Goal: Information Seeking & Learning: Compare options

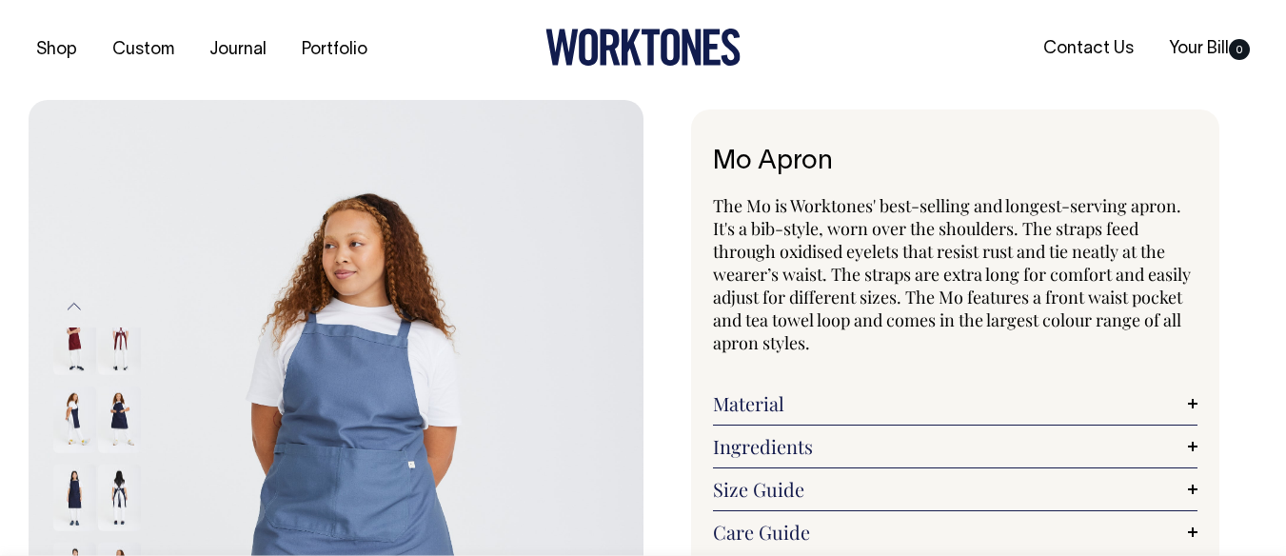
select select "Blue/Grey"
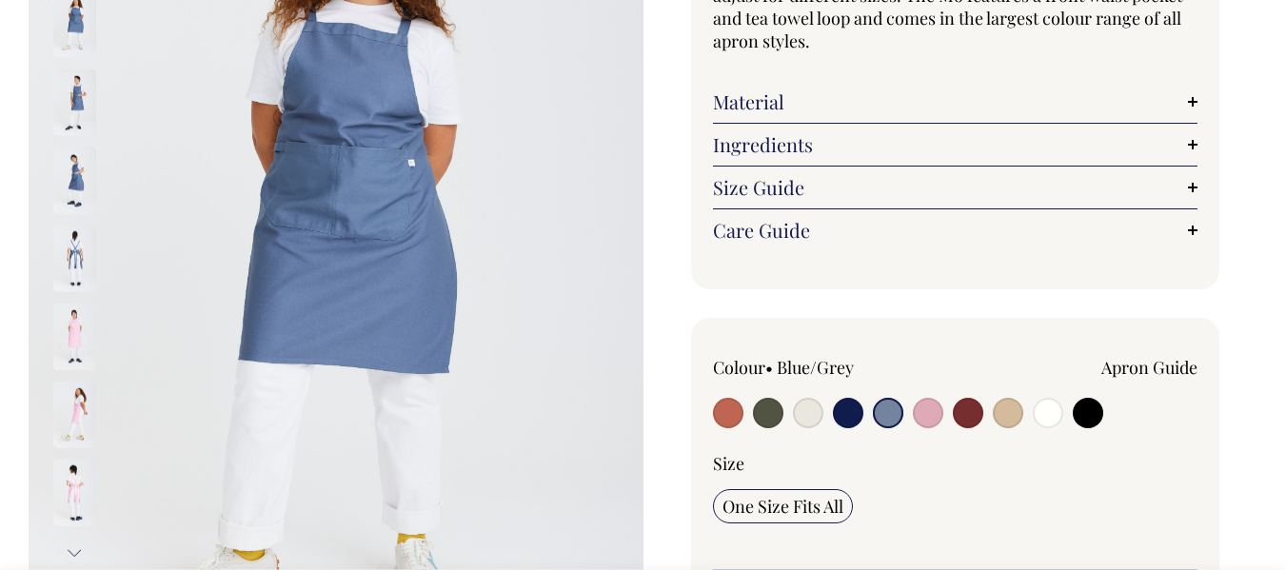
scroll to position [310, 0]
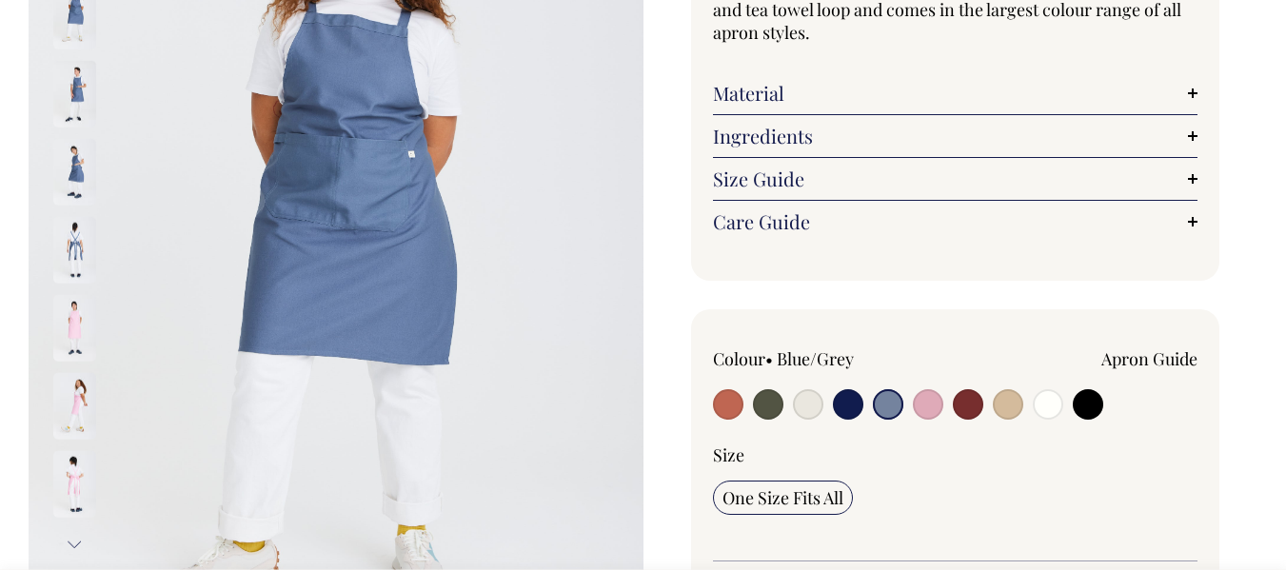
click at [764, 413] on input "radio" at bounding box center [768, 404] width 30 height 30
radio input "true"
select select "Olive"
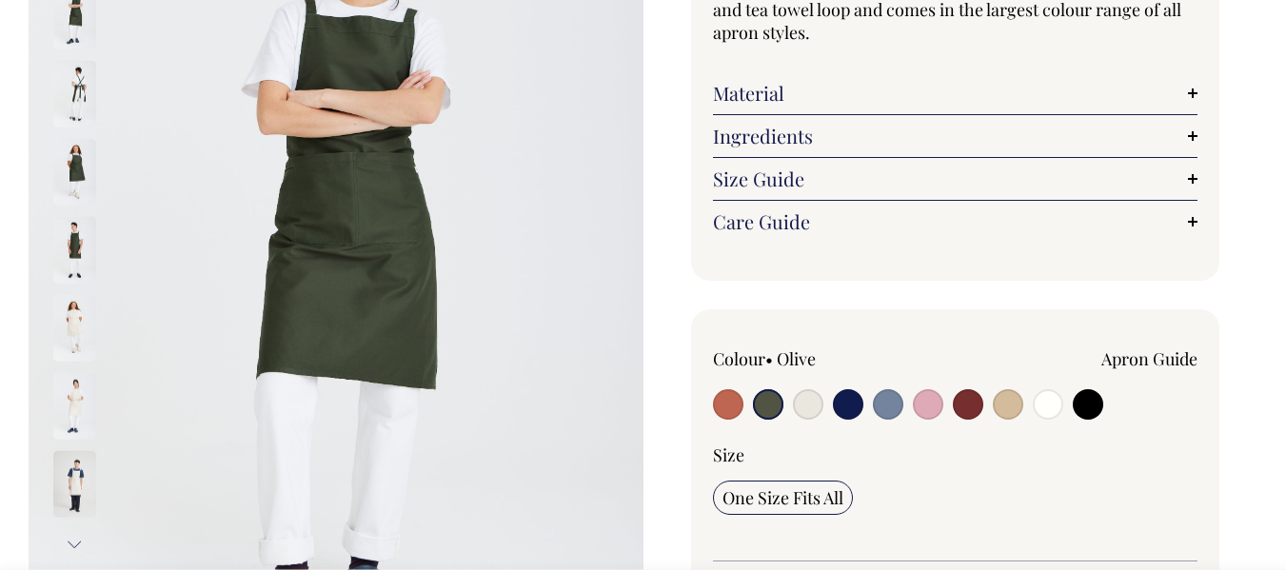
click at [727, 406] on input "radio" at bounding box center [728, 404] width 30 height 30
radio input "true"
select select "Rust"
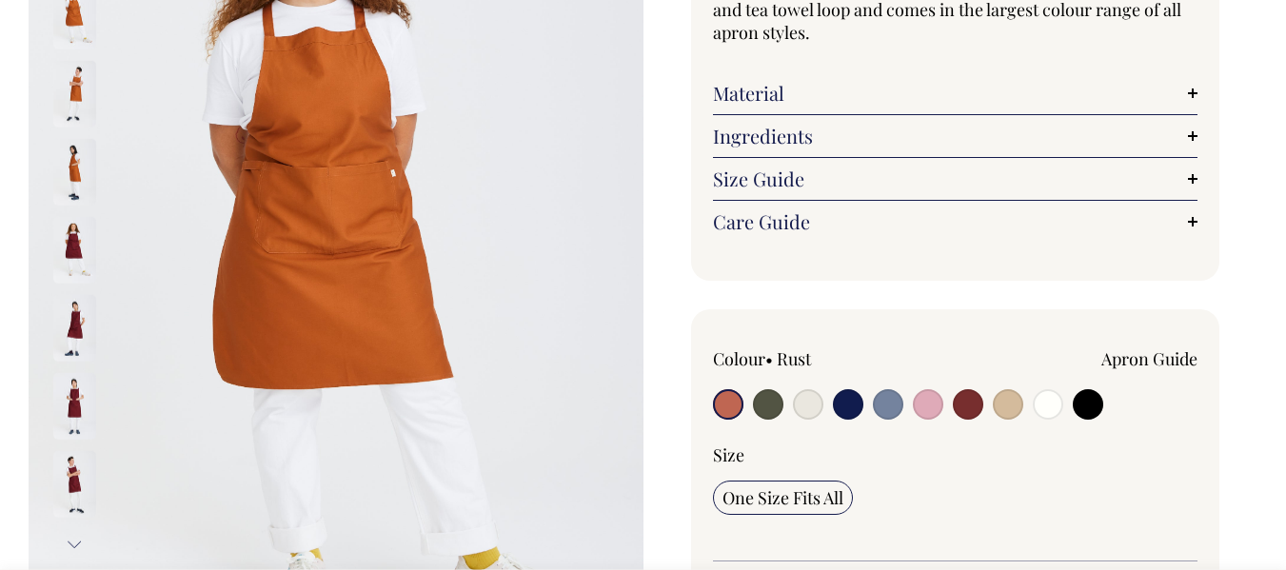
click at [885, 409] on input "radio" at bounding box center [888, 404] width 30 height 30
radio input "true"
select select "Blue/Grey"
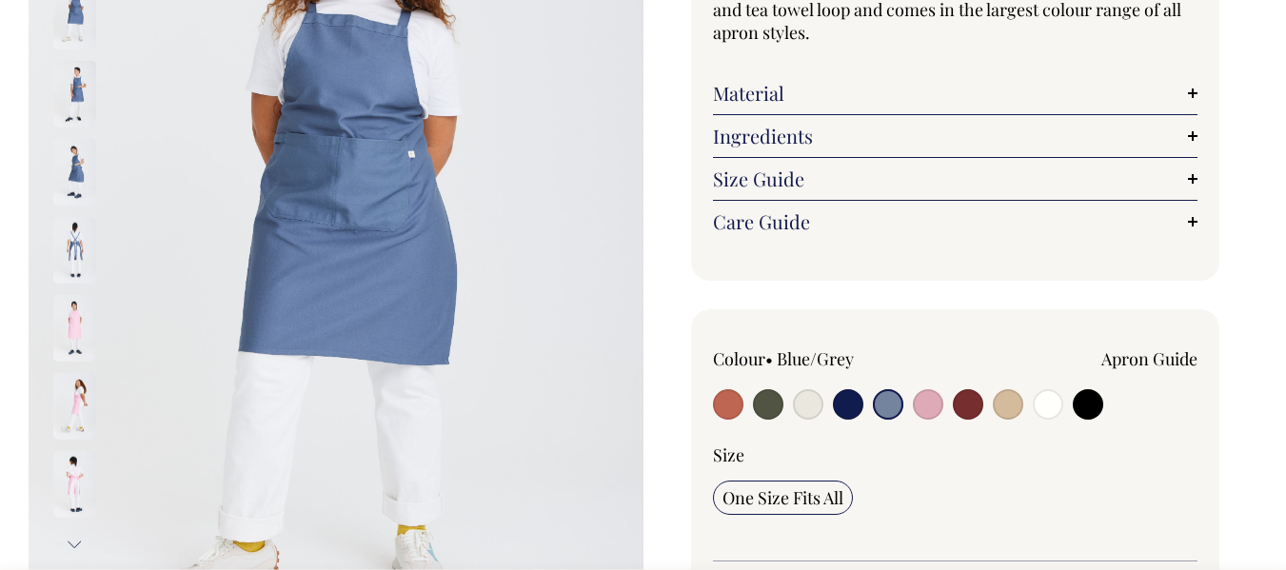
click at [919, 407] on input "radio" at bounding box center [928, 404] width 30 height 30
radio input "true"
select select "Pink"
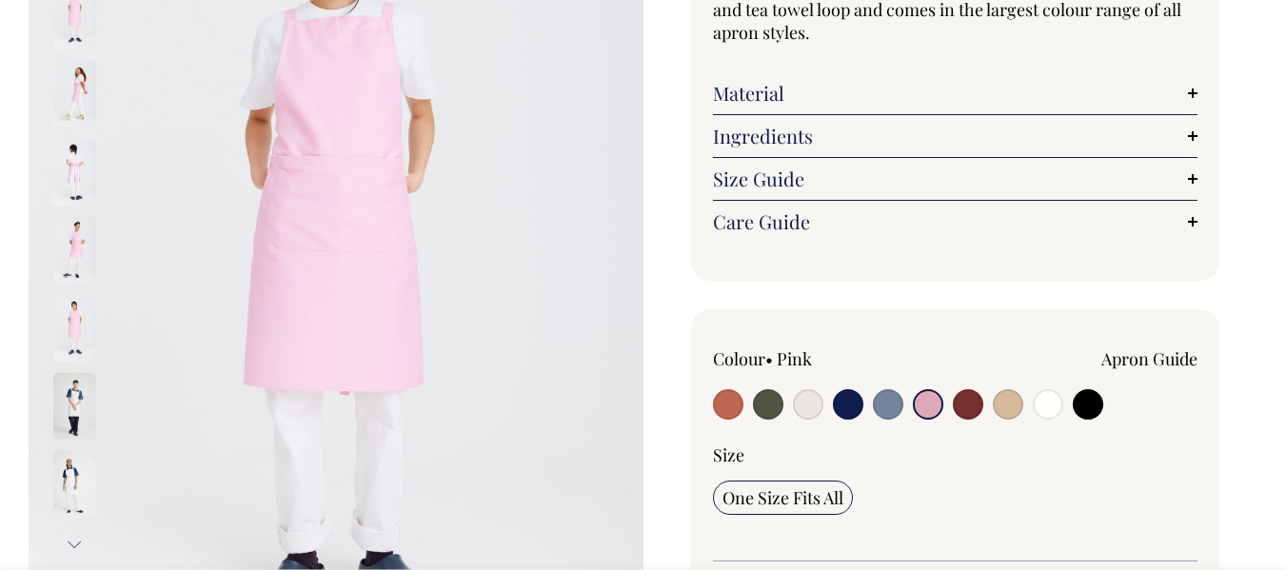
click at [963, 407] on input "radio" at bounding box center [968, 404] width 30 height 30
radio input "true"
select select "Burgundy"
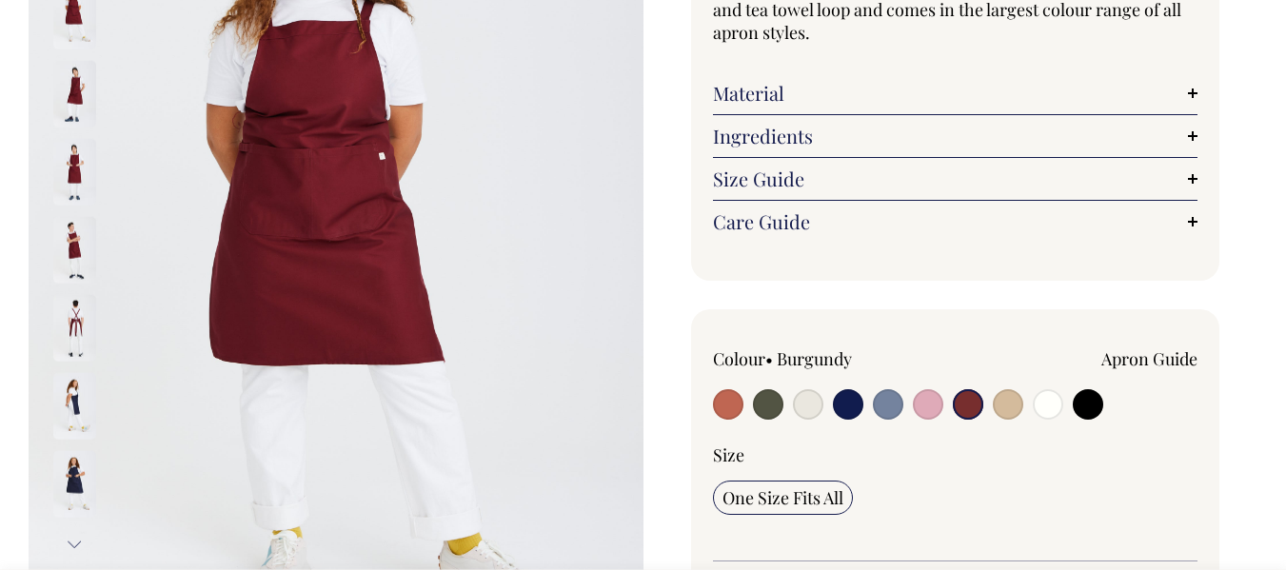
click at [1013, 414] on input "radio" at bounding box center [1008, 404] width 30 height 30
radio input "true"
select select "Khaki"
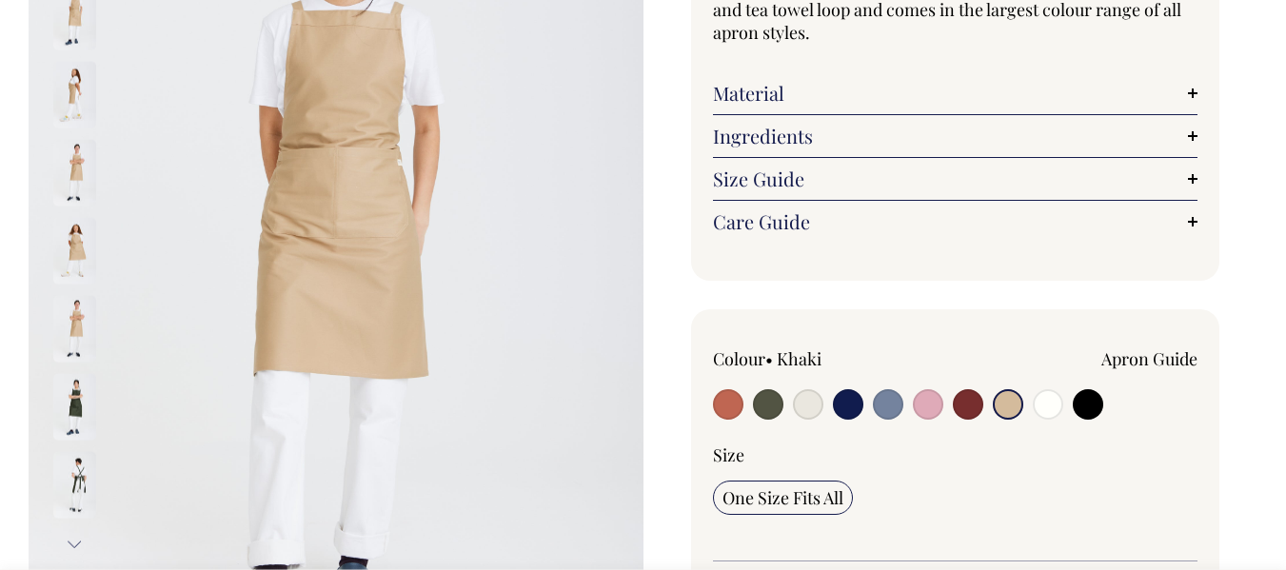
click at [1192, 89] on link "Material" at bounding box center [956, 93] width 486 height 23
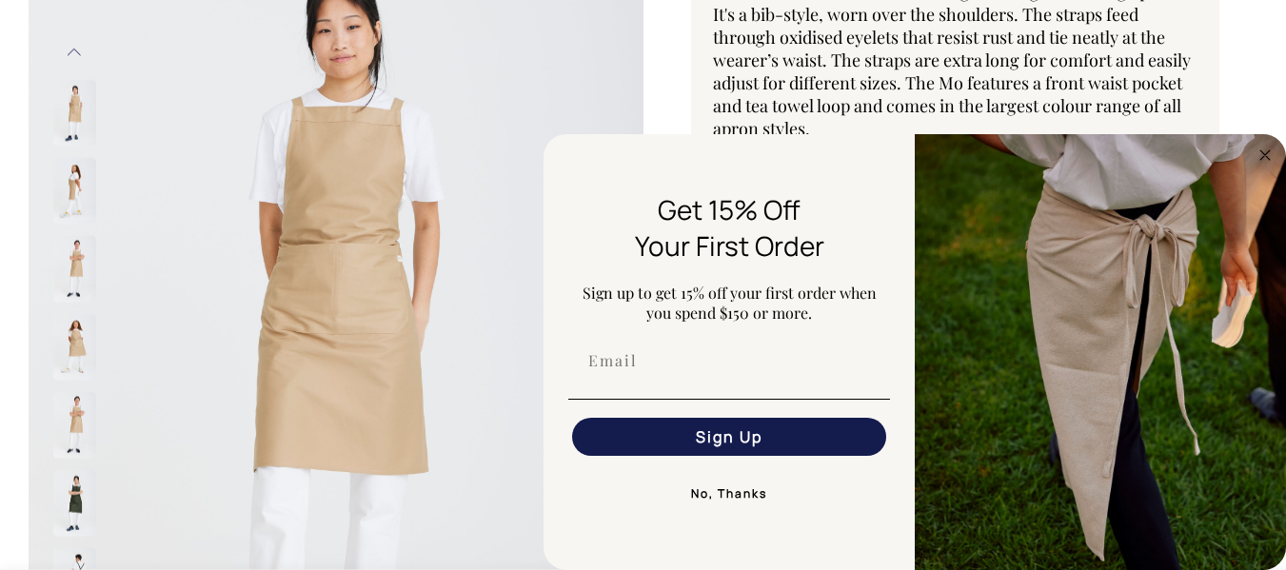
scroll to position [196, 0]
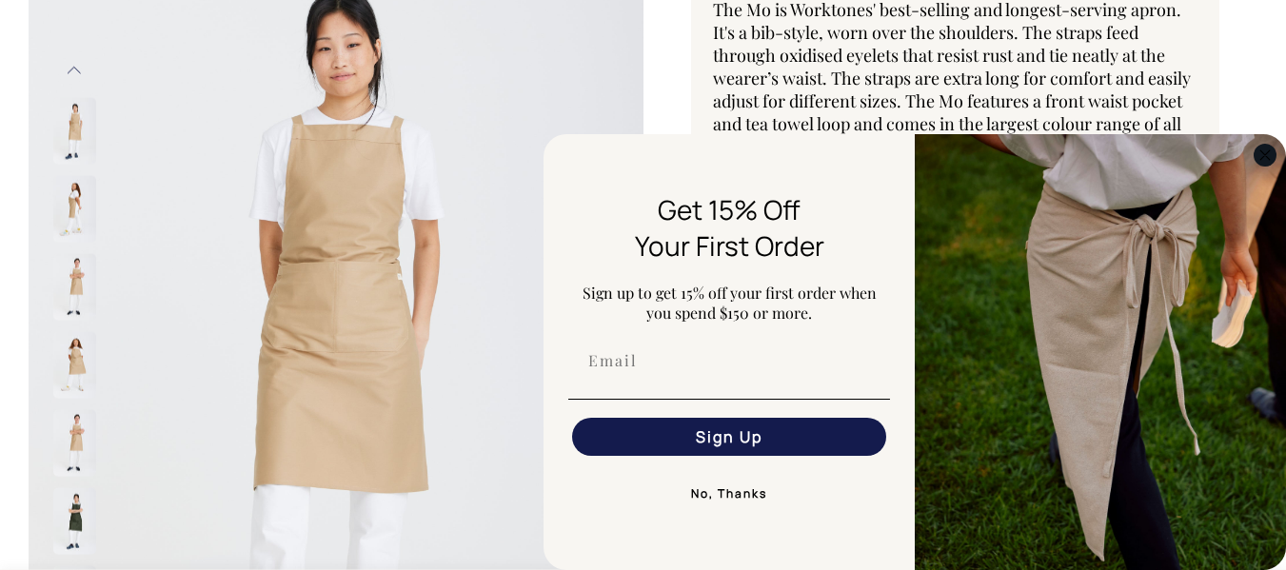
click at [1264, 149] on circle "Close dialog" at bounding box center [1266, 155] width 22 height 22
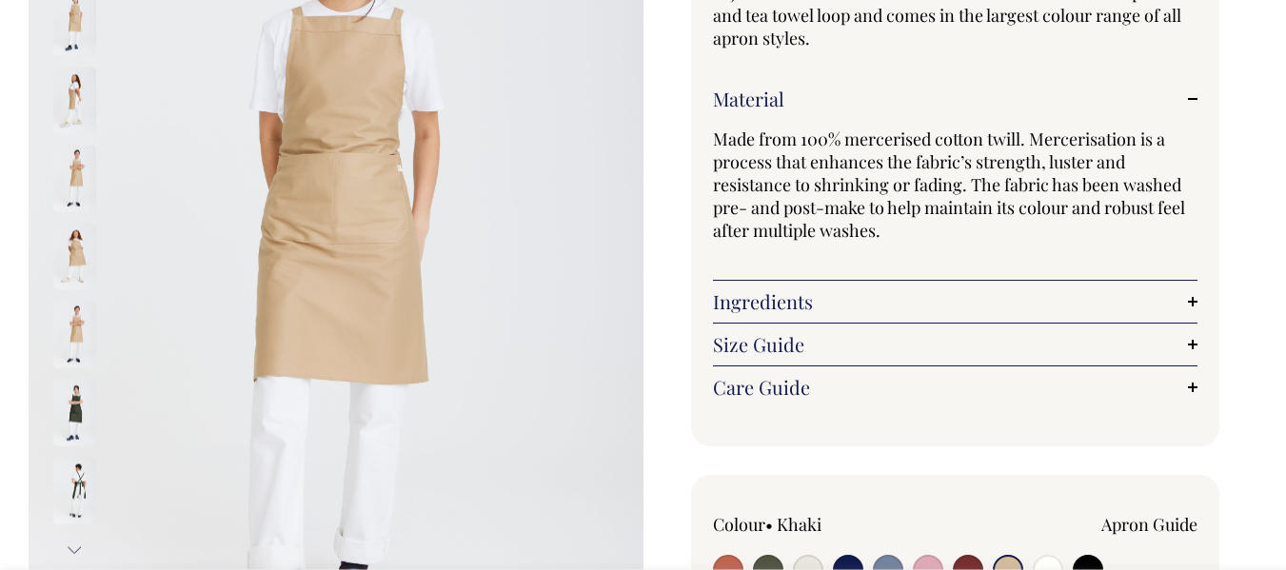
scroll to position [267, 0]
